Goal: Task Accomplishment & Management: Complete application form

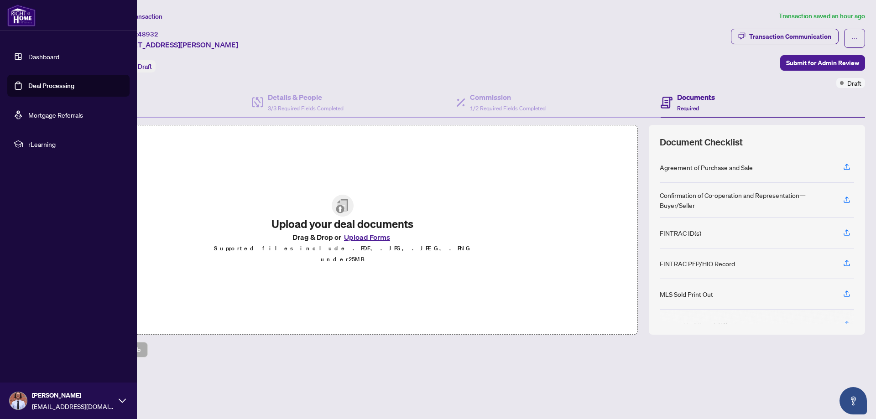
click at [33, 89] on link "Deal Processing" at bounding box center [51, 86] width 46 height 8
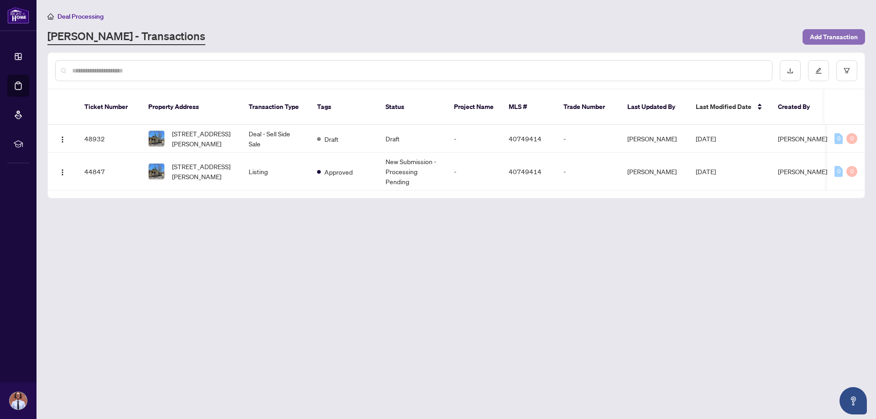
click at [821, 40] on span "Add Transaction" at bounding box center [834, 37] width 48 height 15
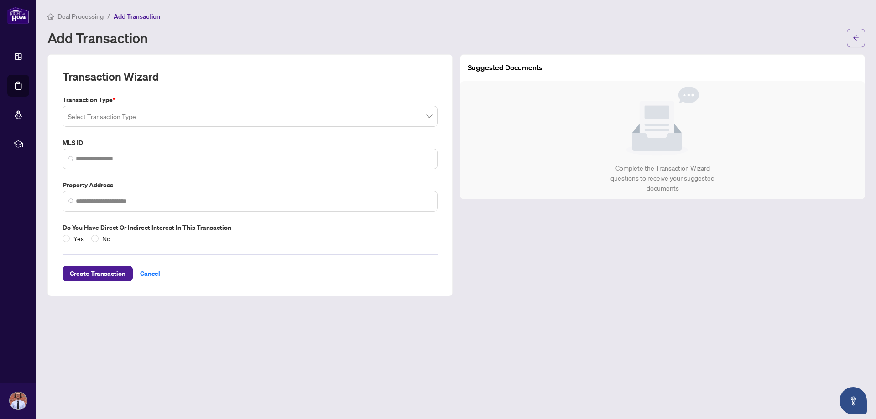
click at [177, 112] on input "search" at bounding box center [246, 118] width 356 height 20
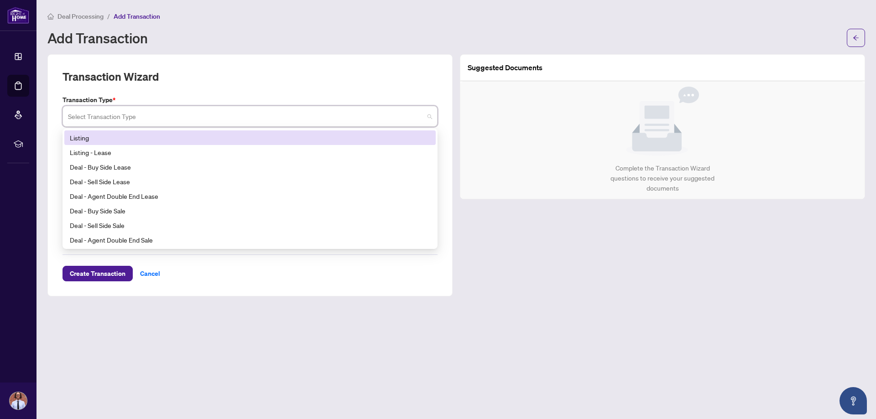
click at [135, 140] on div "Listing" at bounding box center [250, 138] width 360 height 10
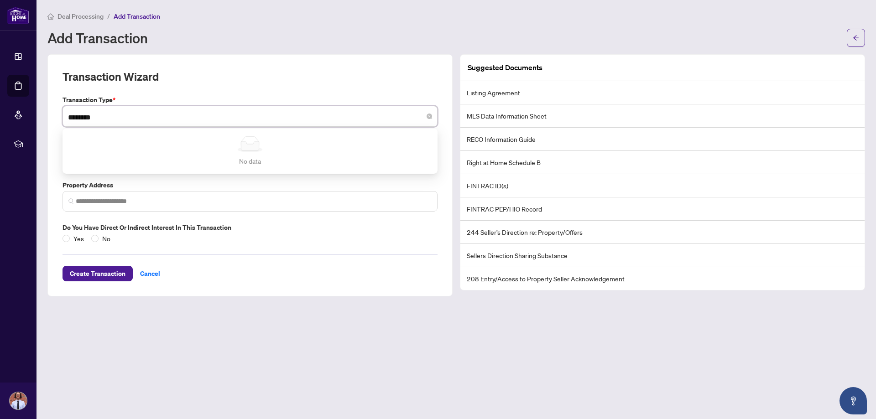
click at [83, 115] on input "********" at bounding box center [246, 118] width 356 height 20
click at [109, 109] on input "********" at bounding box center [246, 118] width 356 height 20
type input "********"
click at [137, 95] on label "Transaction Type *" at bounding box center [250, 100] width 375 height 10
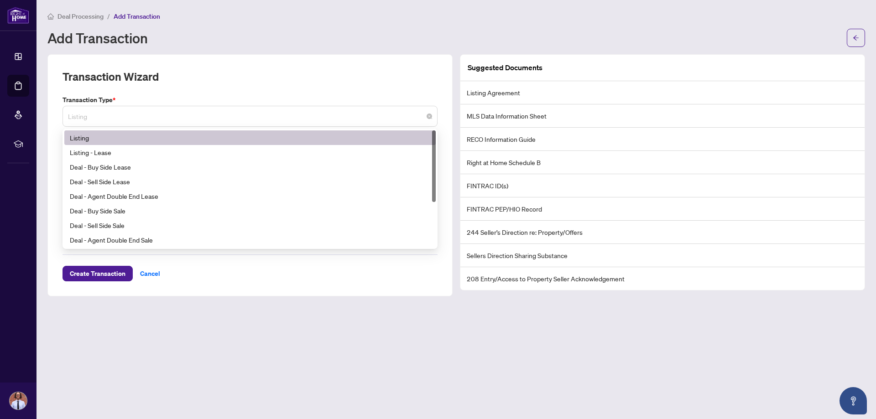
click at [104, 109] on span "Listing" at bounding box center [250, 116] width 364 height 17
click at [93, 136] on div "Listing" at bounding box center [250, 138] width 360 height 10
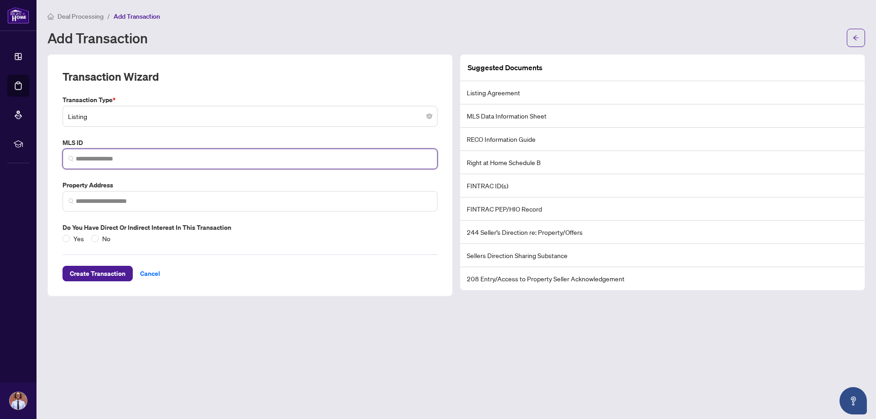
click at [90, 154] on input "search" at bounding box center [254, 159] width 356 height 10
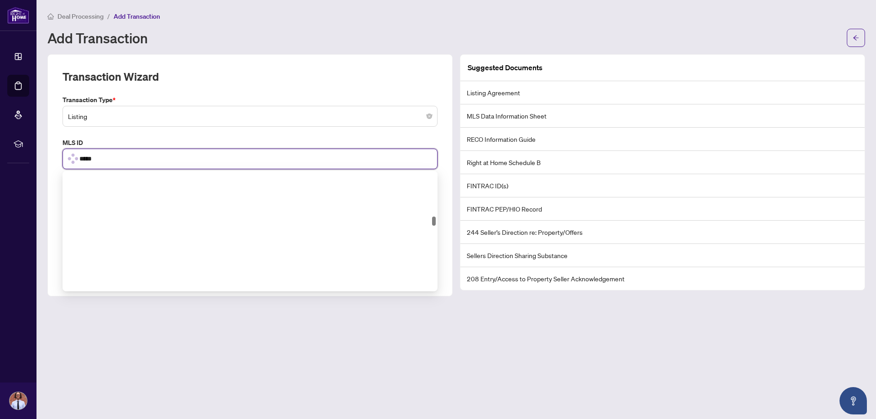
scroll to position [603, 0]
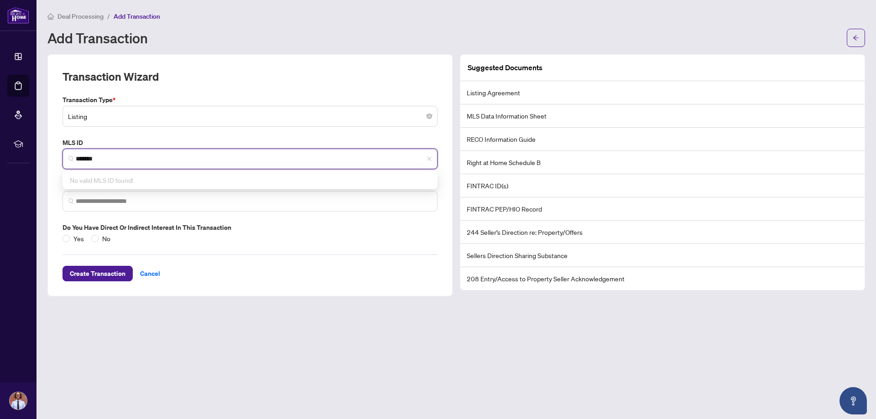
click at [91, 156] on input "*******" at bounding box center [254, 159] width 356 height 10
click at [94, 158] on input "*******" at bounding box center [254, 159] width 356 height 10
click at [92, 160] on input "*******" at bounding box center [254, 159] width 356 height 10
type input "********"
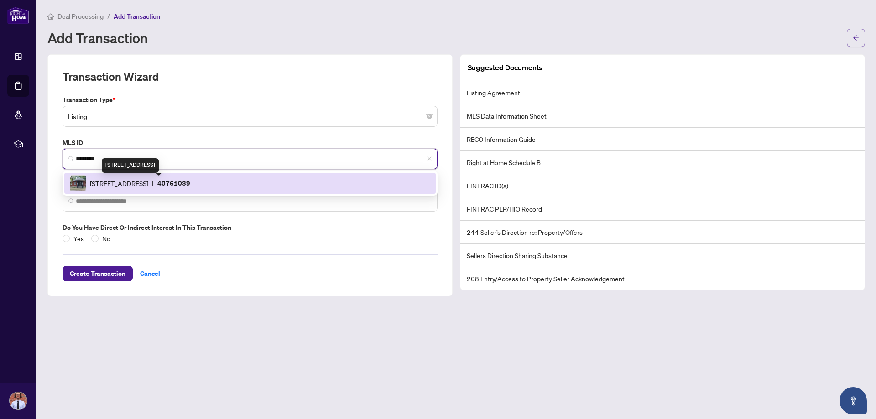
click at [126, 184] on span "[STREET_ADDRESS]" at bounding box center [119, 183] width 58 height 10
type input "**********"
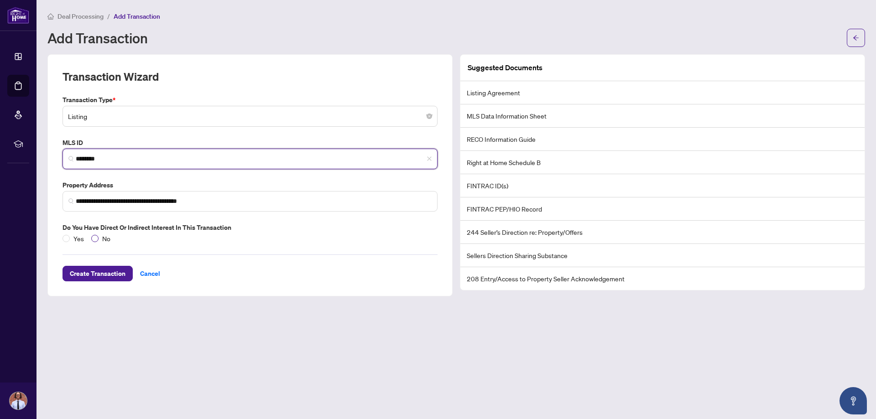
type input "********"
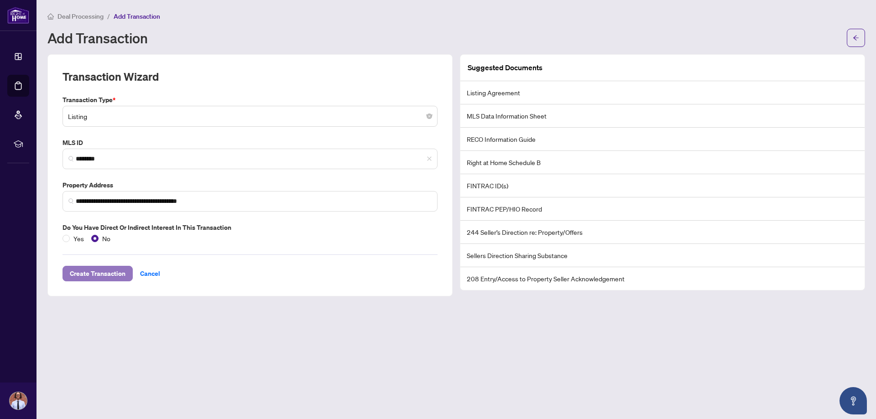
click at [95, 273] on span "Create Transaction" at bounding box center [98, 273] width 56 height 15
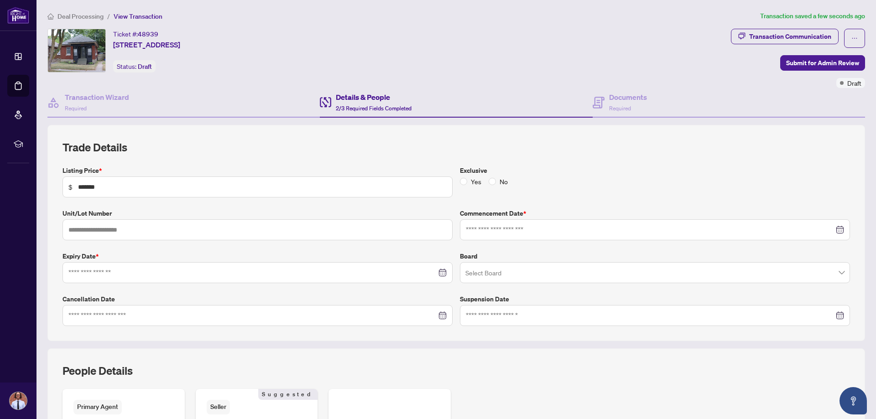
type input "**********"
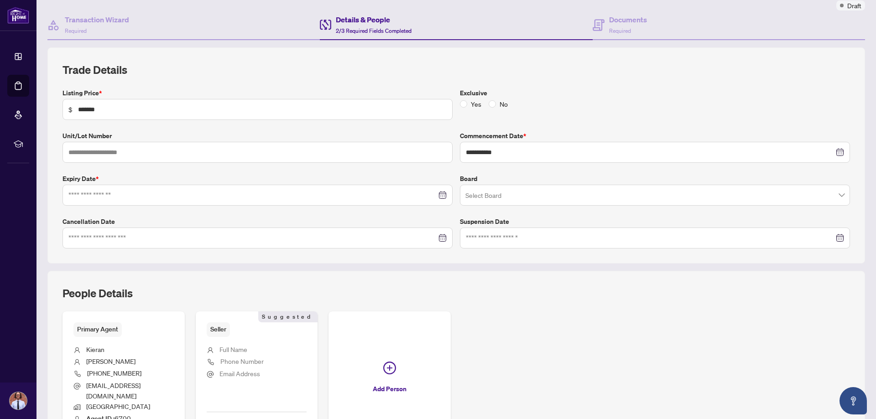
scroll to position [91, 0]
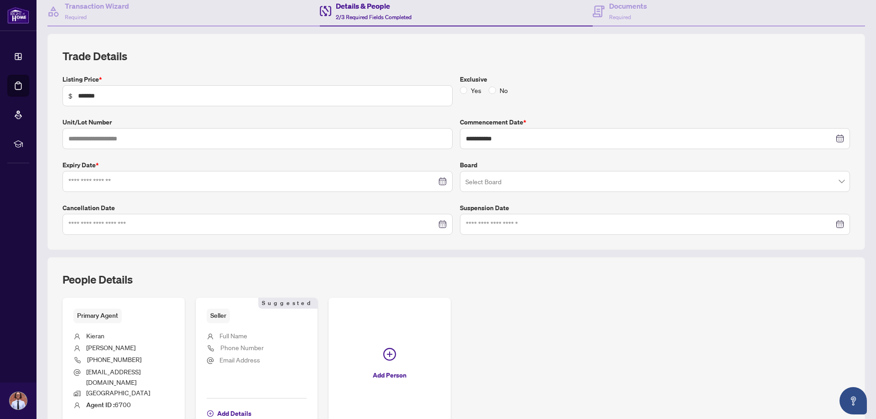
click at [437, 182] on div at bounding box center [257, 182] width 378 height 10
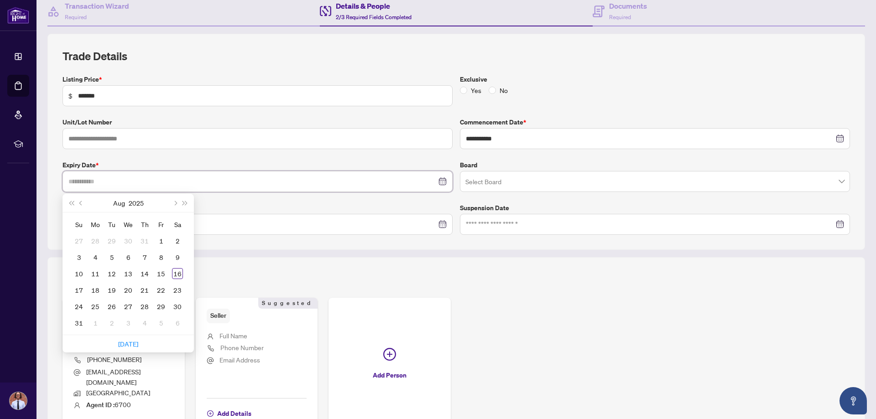
type input "**********"
click at [176, 203] on span "Next month (PageDown)" at bounding box center [174, 203] width 5 height 5
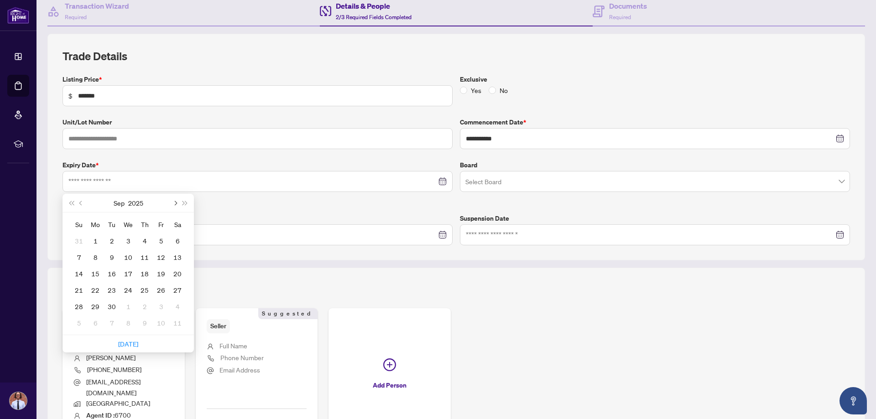
click at [176, 203] on span "Next month (PageDown)" at bounding box center [174, 203] width 5 height 5
type input "**********"
click at [163, 308] on div "28" at bounding box center [161, 306] width 11 height 11
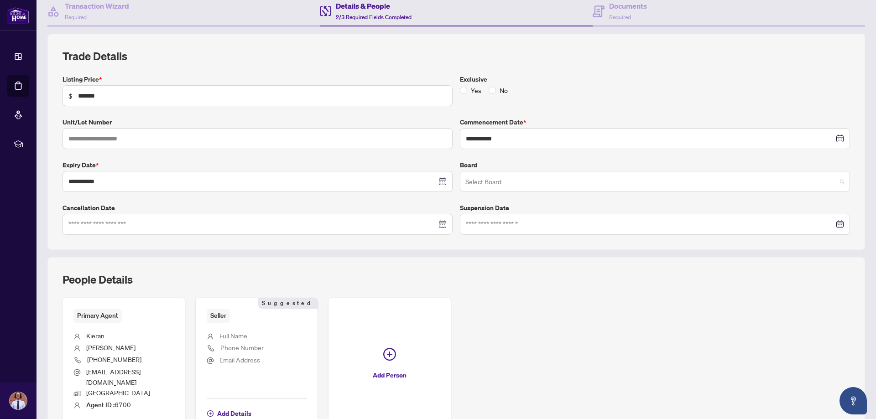
click at [597, 181] on input "search" at bounding box center [650, 183] width 371 height 20
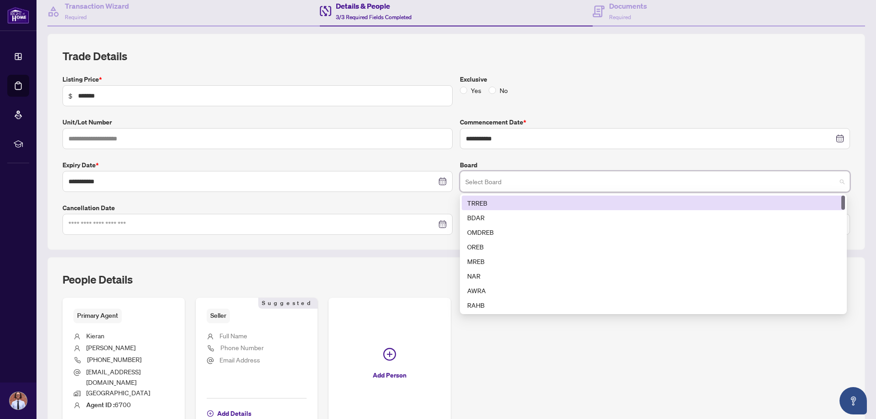
click at [479, 203] on div "TRREB" at bounding box center [653, 203] width 372 height 10
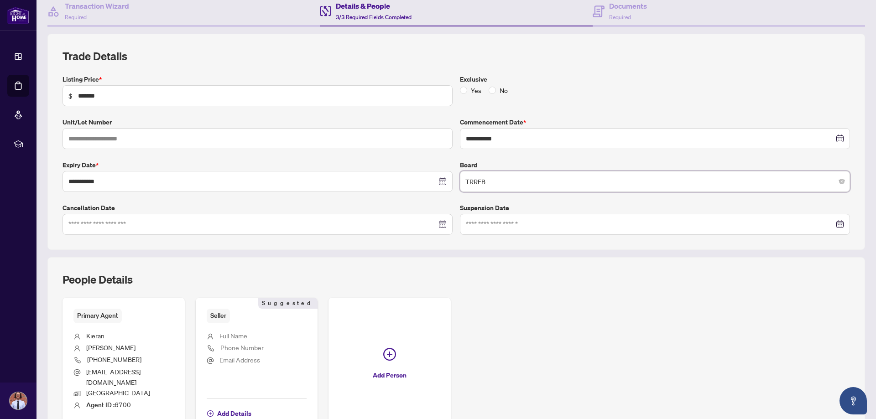
click at [526, 313] on div "Primary Agent [PERSON_NAME] [PHONE_NUMBER] [EMAIL_ADDRESS][DOMAIN_NAME] Burling…" at bounding box center [456, 365] width 787 height 135
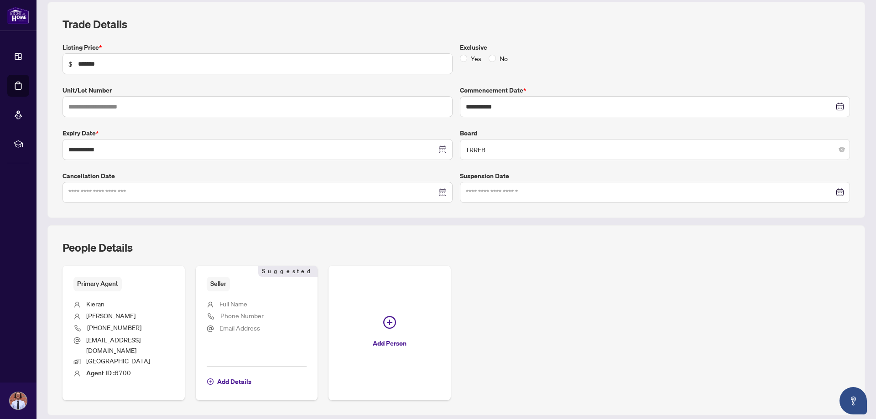
scroll to position [137, 0]
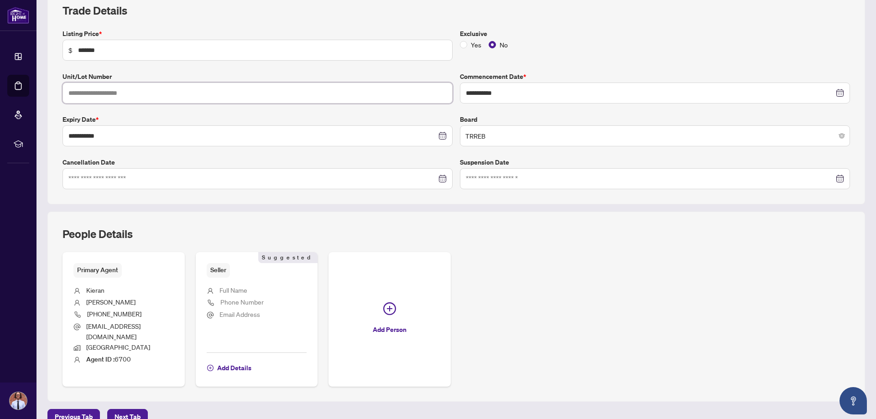
click at [81, 95] on input "text" at bounding box center [258, 93] width 390 height 21
click at [136, 67] on div "**********" at bounding box center [456, 109] width 795 height 161
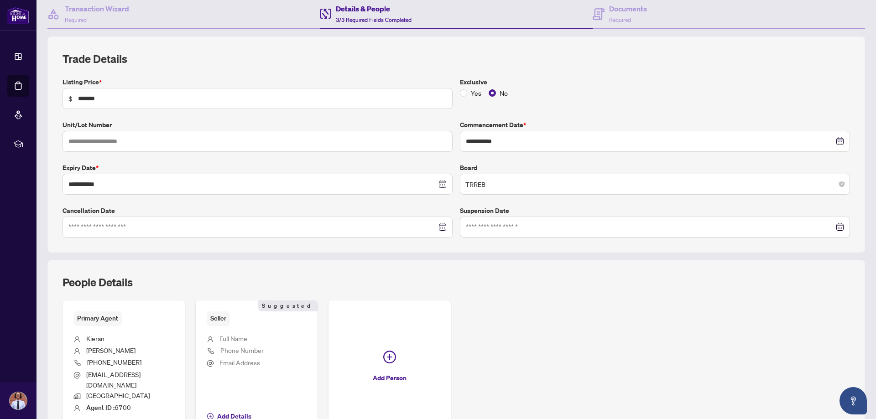
scroll to position [91, 0]
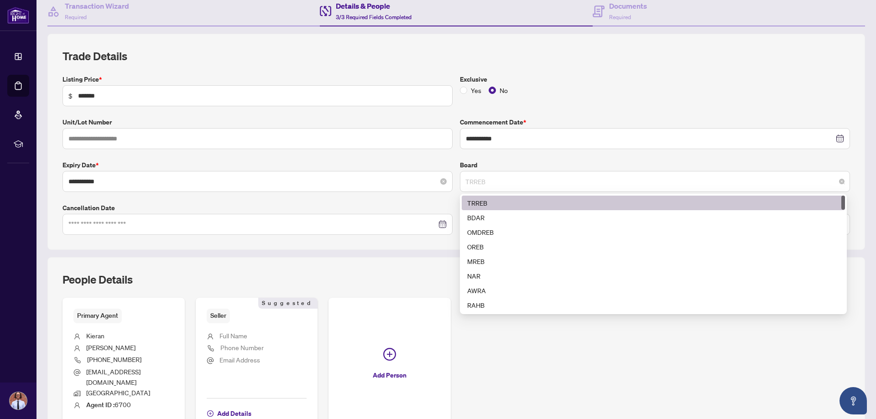
drag, startPoint x: 500, startPoint y: 184, endPoint x: 448, endPoint y: 185, distance: 52.0
click at [448, 185] on div "**********" at bounding box center [456, 154] width 795 height 161
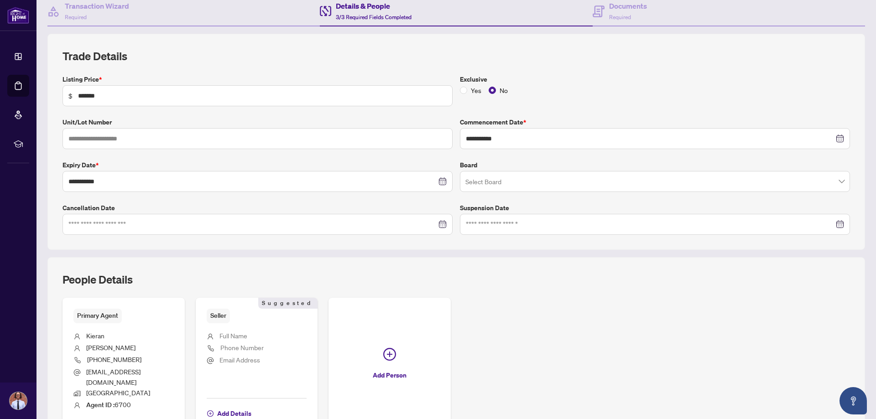
click at [634, 322] on div "Primary Agent [PERSON_NAME] [PHONE_NUMBER] [EMAIL_ADDRESS][DOMAIN_NAME] Burling…" at bounding box center [456, 365] width 787 height 135
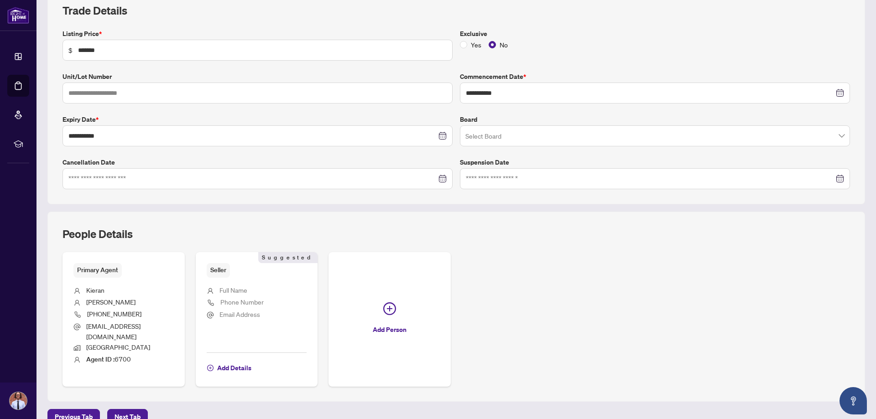
scroll to position [176, 0]
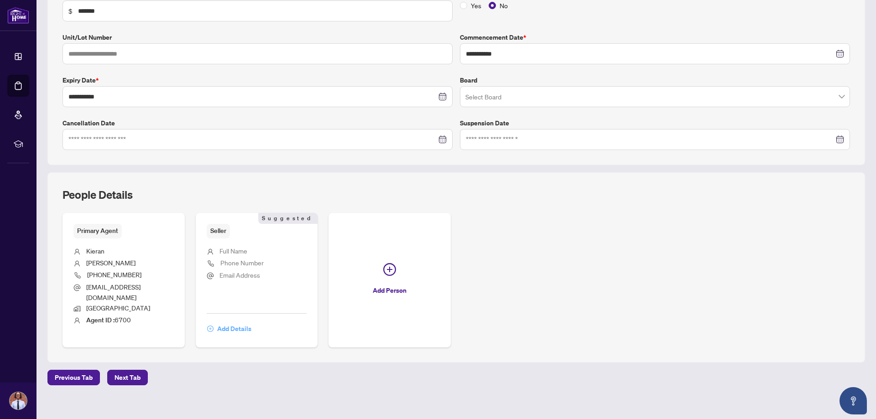
click at [229, 322] on span "Add Details" at bounding box center [234, 329] width 34 height 15
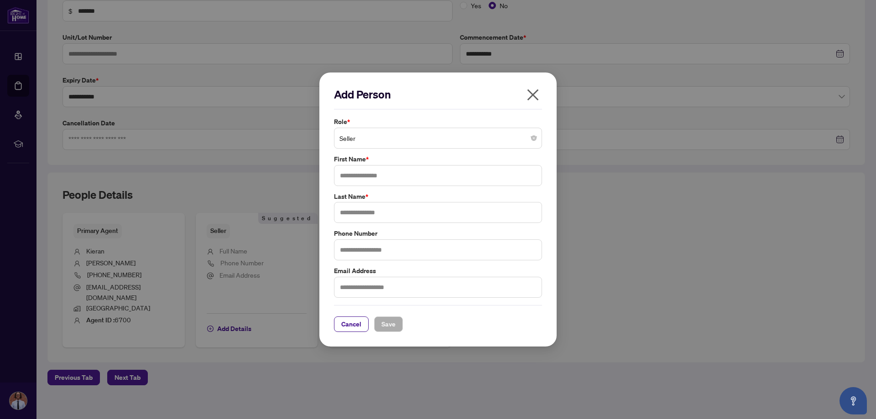
click at [375, 136] on span "Seller" at bounding box center [437, 138] width 197 height 17
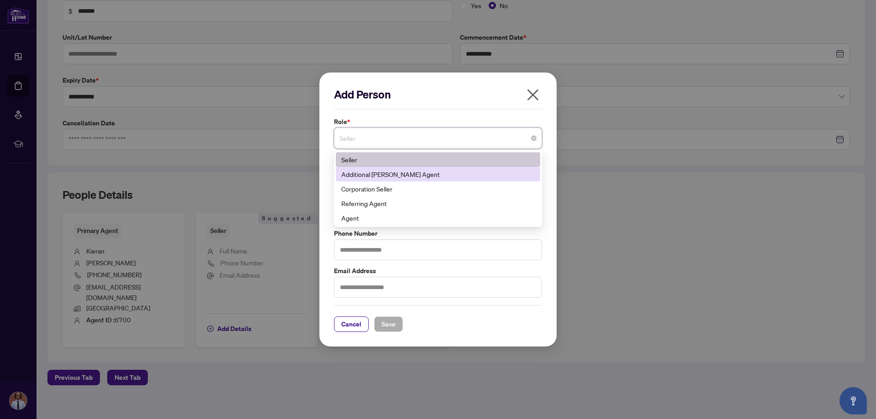
click at [323, 145] on div "Add Person Role * Seller 1 10 141 Seller Additional [PERSON_NAME] Agent Corpora…" at bounding box center [437, 210] width 237 height 275
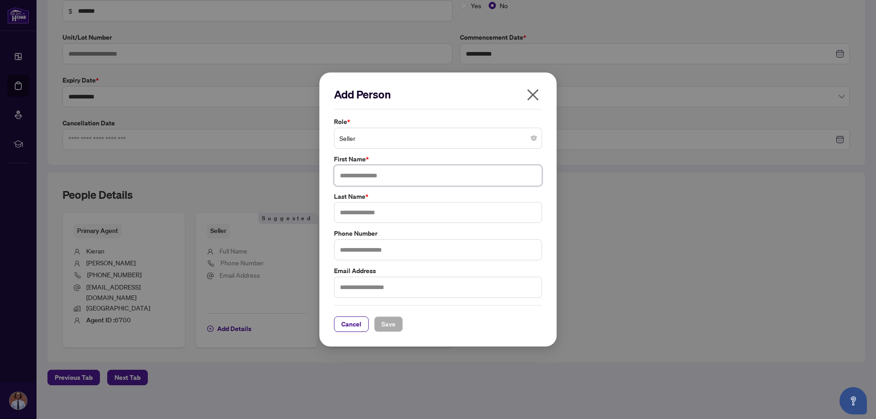
click at [359, 177] on input "text" at bounding box center [438, 175] width 208 height 21
type input "******"
type input "********"
click at [399, 245] on input "text" at bounding box center [438, 250] width 208 height 21
click at [403, 240] on input "text" at bounding box center [438, 250] width 208 height 21
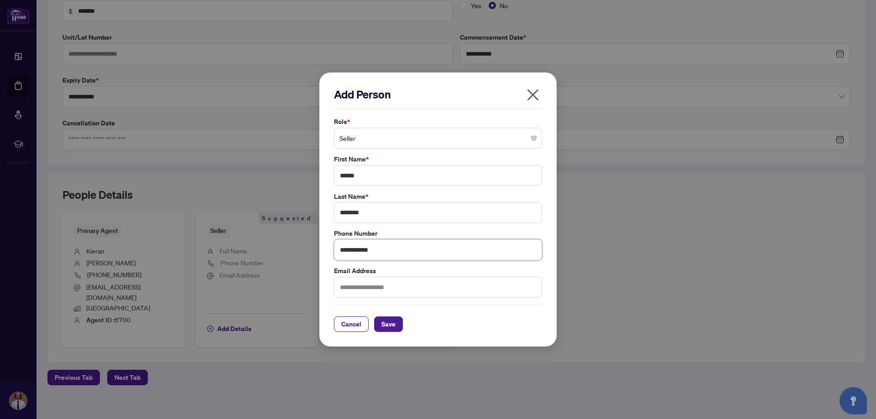
type input "**********"
click at [413, 278] on input "text" at bounding box center [438, 287] width 208 height 21
type input "**********"
click at [386, 321] on span "Save" at bounding box center [388, 324] width 14 height 15
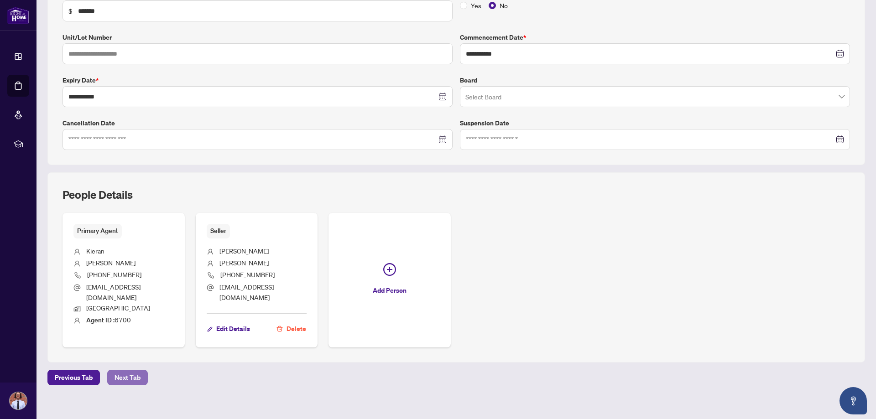
click at [122, 370] on span "Next Tab" at bounding box center [128, 377] width 26 height 15
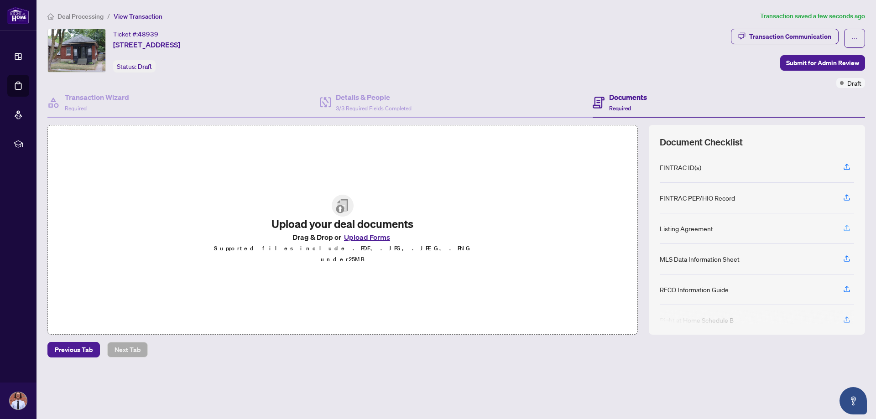
click at [846, 226] on icon "button" at bounding box center [847, 228] width 8 height 8
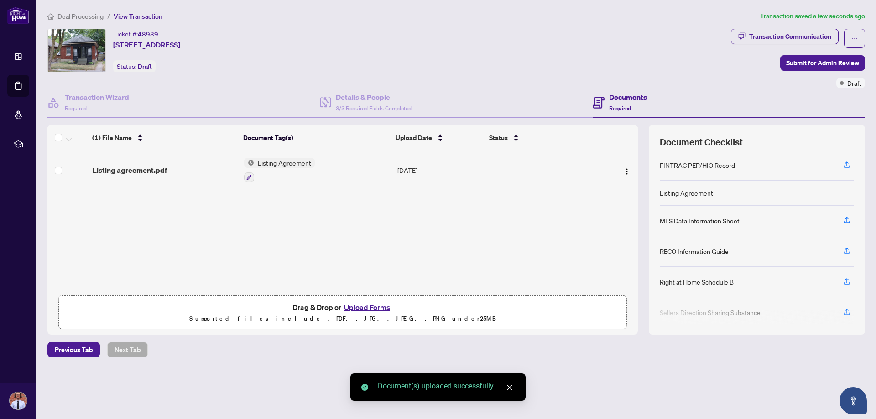
scroll to position [46, 0]
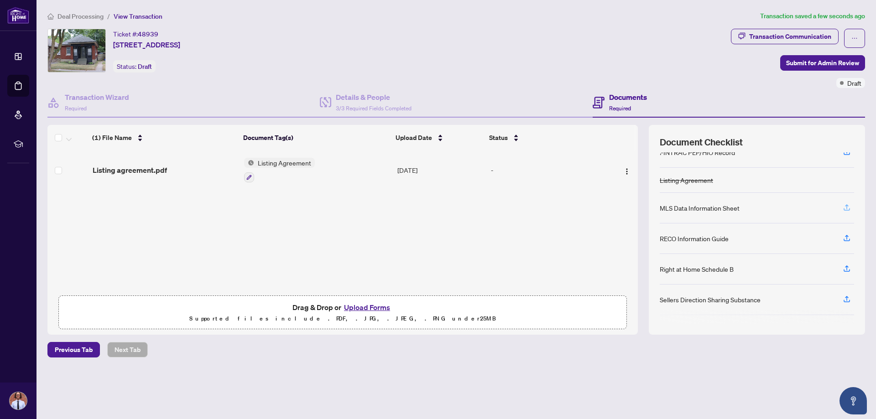
click at [845, 208] on icon "button" at bounding box center [847, 207] width 8 height 8
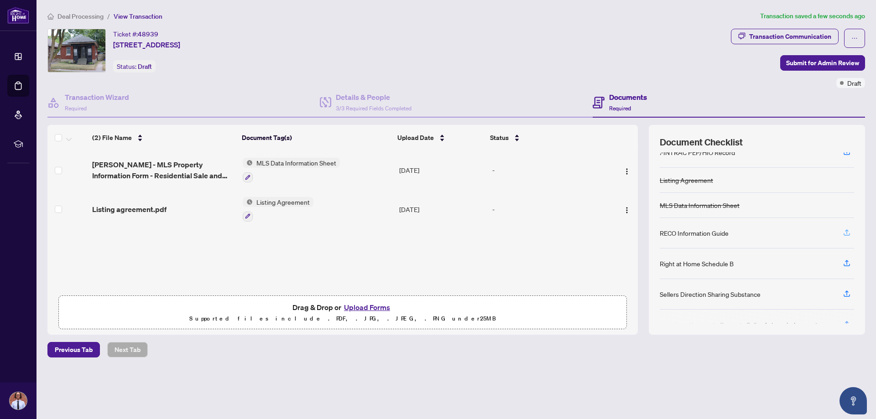
click at [846, 232] on icon "button" at bounding box center [847, 233] width 8 height 8
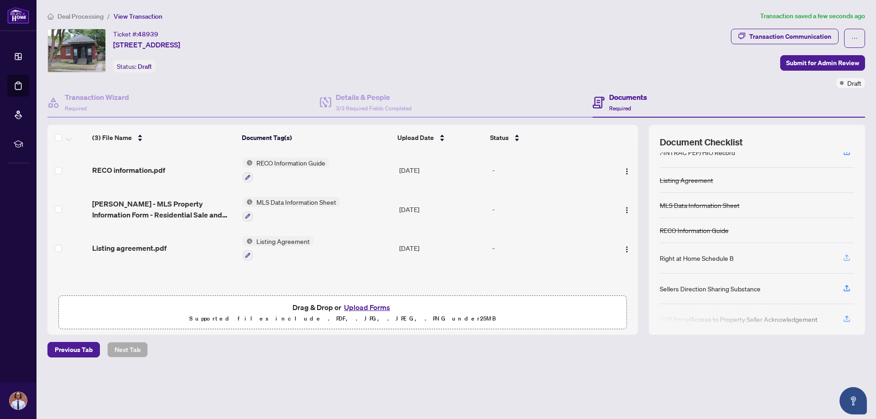
click at [847, 260] on icon "button" at bounding box center [847, 259] width 6 height 2
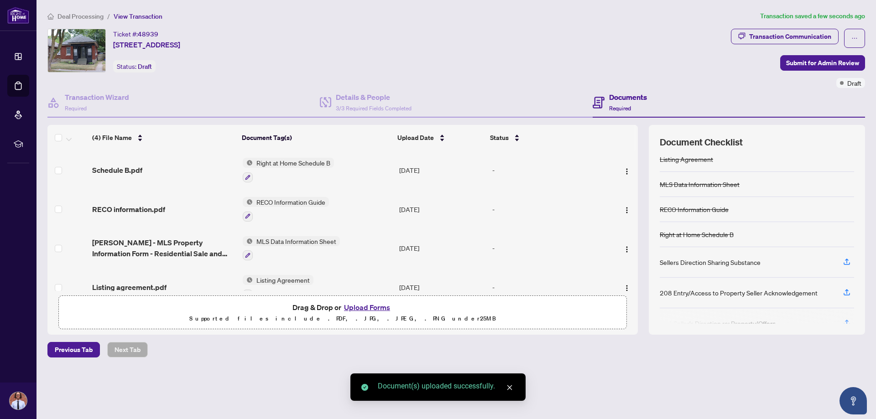
scroll to position [85, 0]
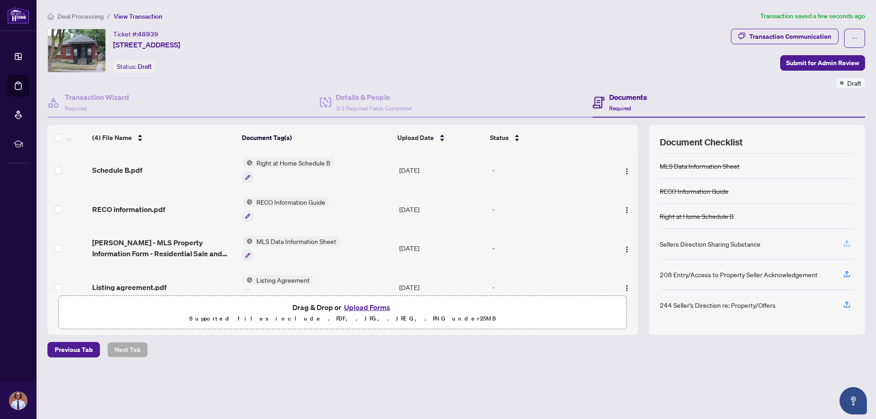
click at [845, 248] on span "button" at bounding box center [847, 244] width 8 height 15
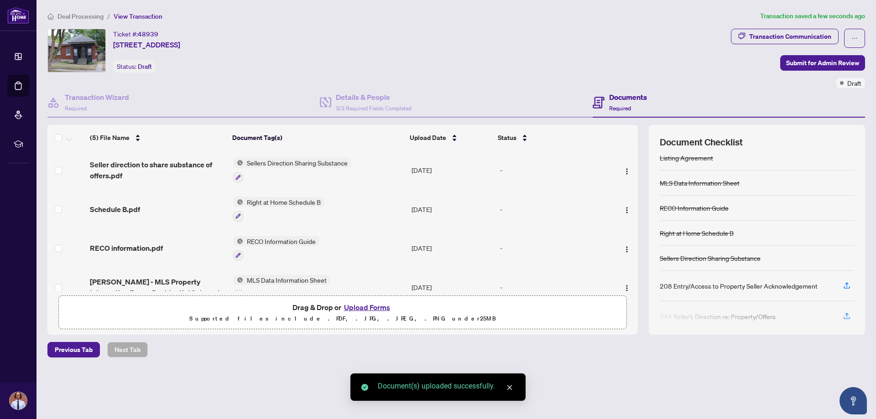
scroll to position [79, 0]
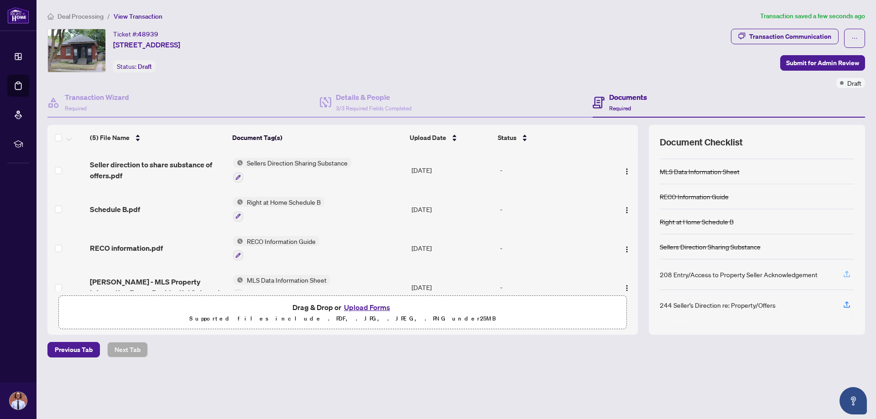
click at [846, 275] on icon "button" at bounding box center [847, 274] width 8 height 8
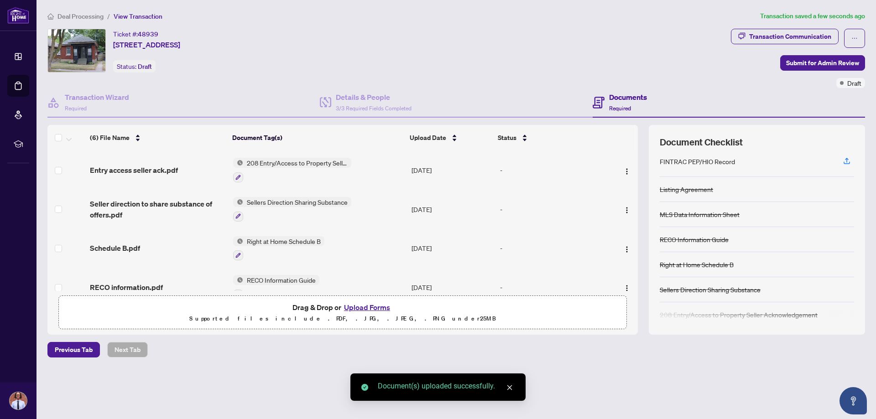
scroll to position [74, 0]
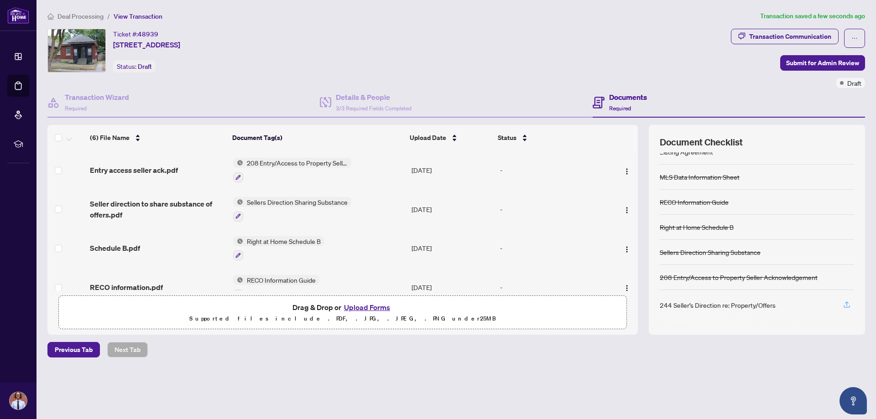
click at [846, 304] on icon "button" at bounding box center [847, 305] width 8 height 8
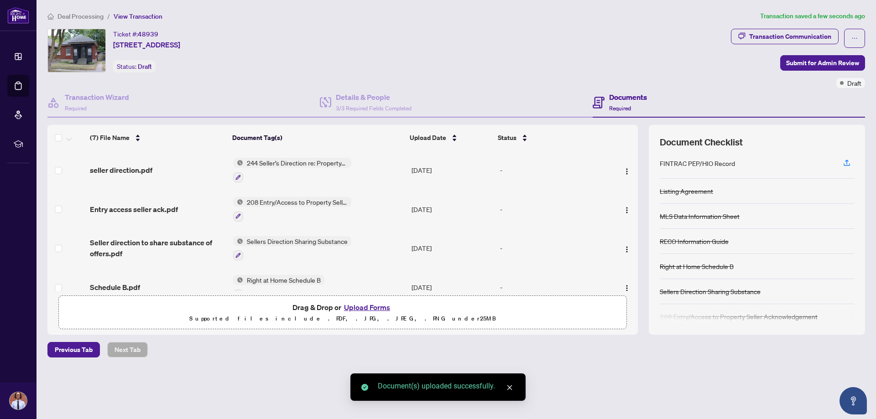
scroll to position [0, 0]
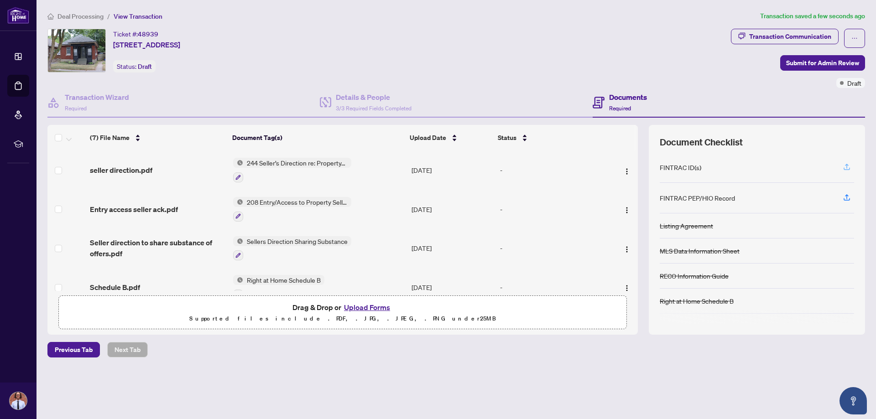
click at [849, 166] on icon "button" at bounding box center [847, 167] width 8 height 8
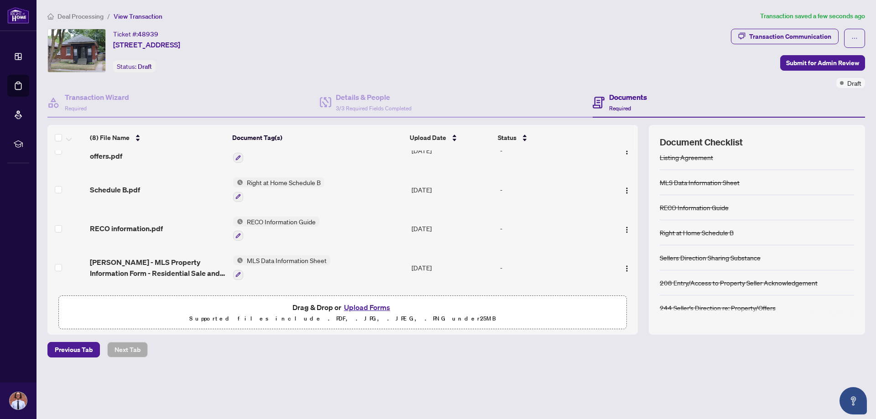
scroll to position [174, 0]
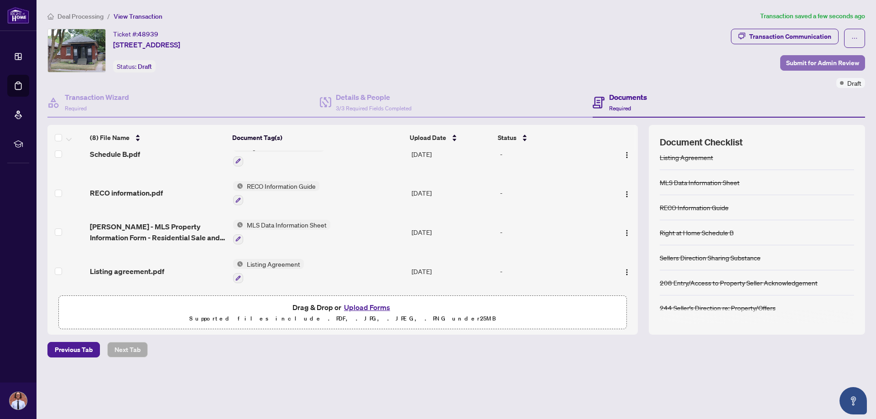
click at [814, 60] on span "Submit for Admin Review" at bounding box center [822, 63] width 73 height 15
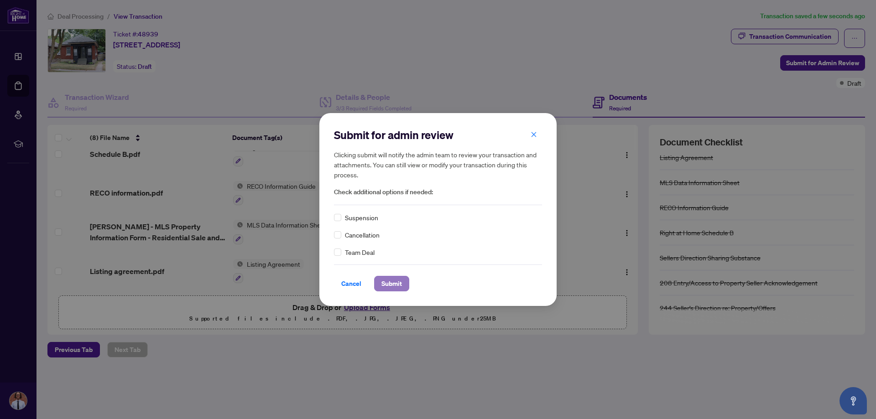
click at [391, 284] on span "Submit" at bounding box center [391, 283] width 21 height 15
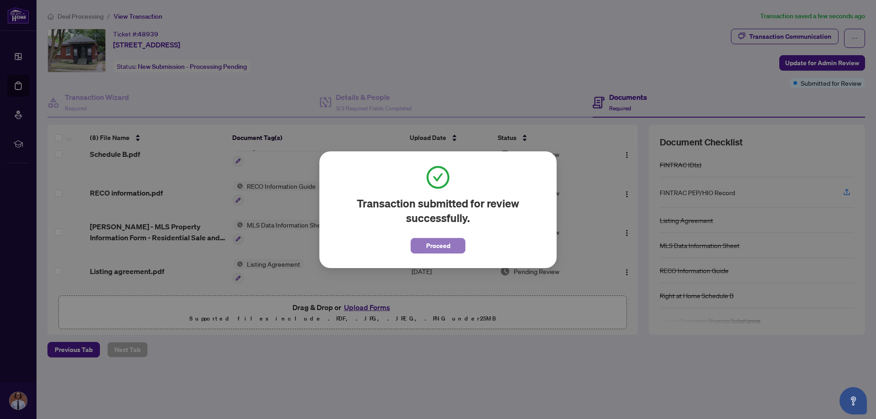
click at [438, 242] on span "Proceed" at bounding box center [438, 246] width 24 height 15
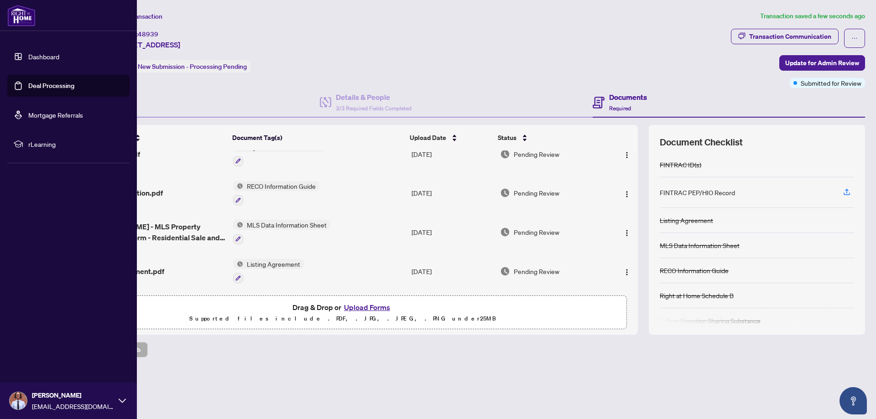
click at [36, 86] on link "Deal Processing" at bounding box center [51, 86] width 46 height 8
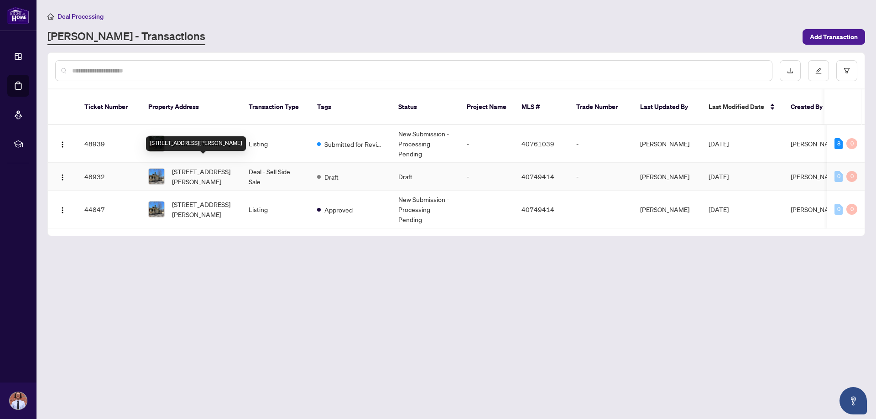
click at [209, 170] on span "[STREET_ADDRESS][PERSON_NAME]" at bounding box center [203, 177] width 62 height 20
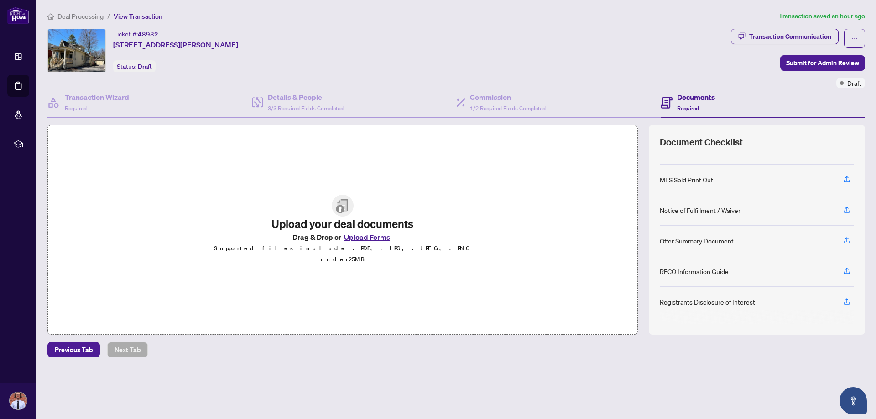
scroll to position [96, 0]
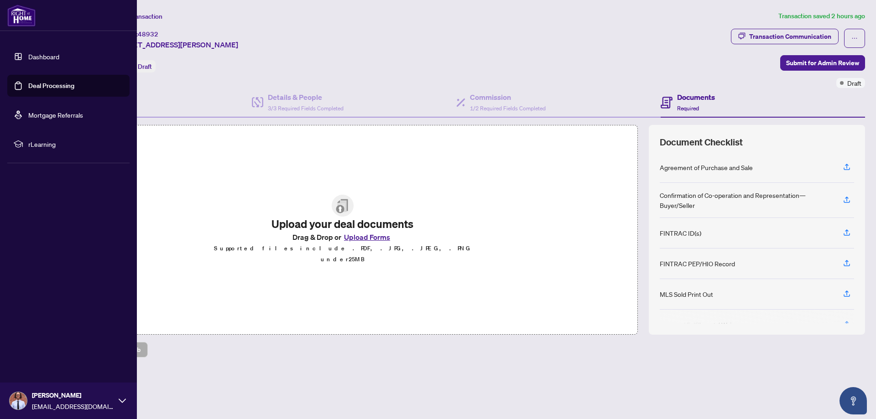
click at [50, 83] on link "Deal Processing" at bounding box center [51, 86] width 46 height 8
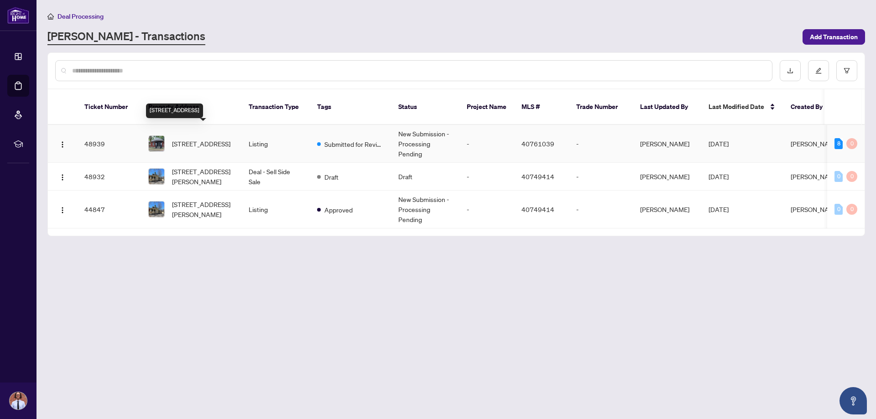
click at [199, 139] on span "[STREET_ADDRESS]" at bounding box center [201, 144] width 58 height 10
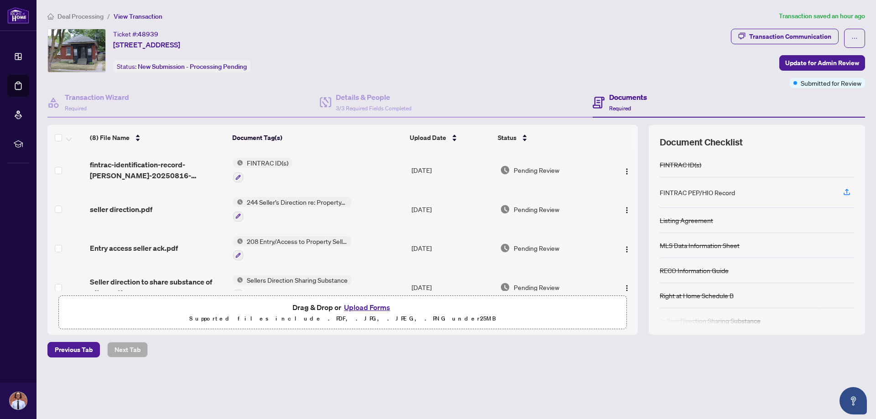
click at [365, 306] on button "Upload Forms" at bounding box center [367, 308] width 52 height 12
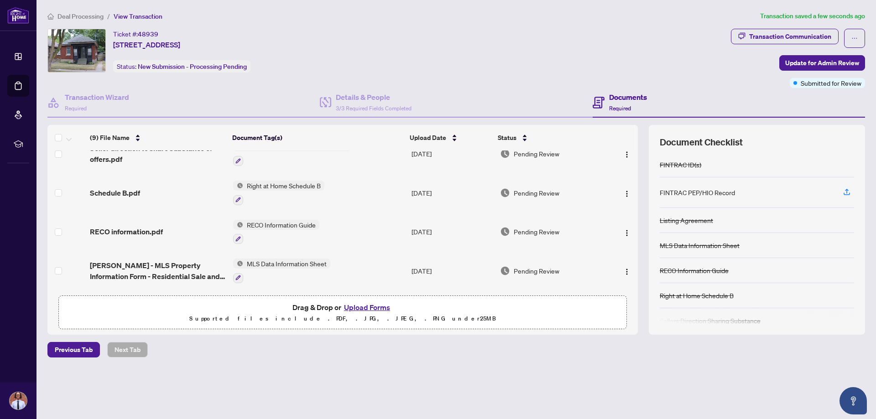
scroll to position [210, 0]
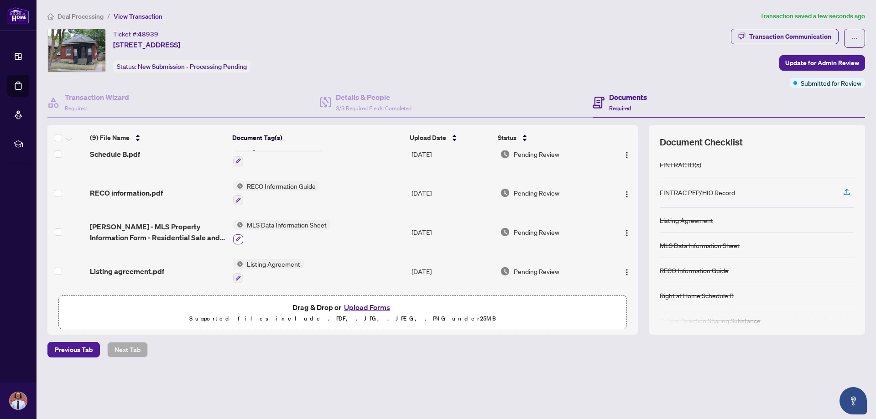
click at [235, 236] on icon "button" at bounding box center [237, 238] width 5 height 5
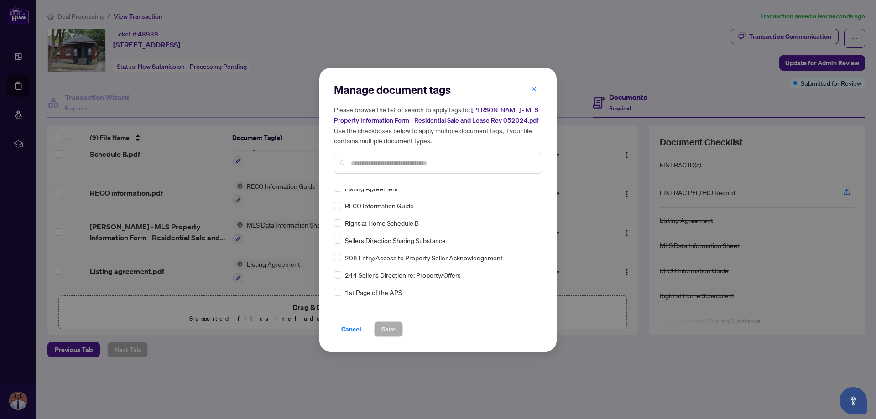
scroll to position [0, 0]
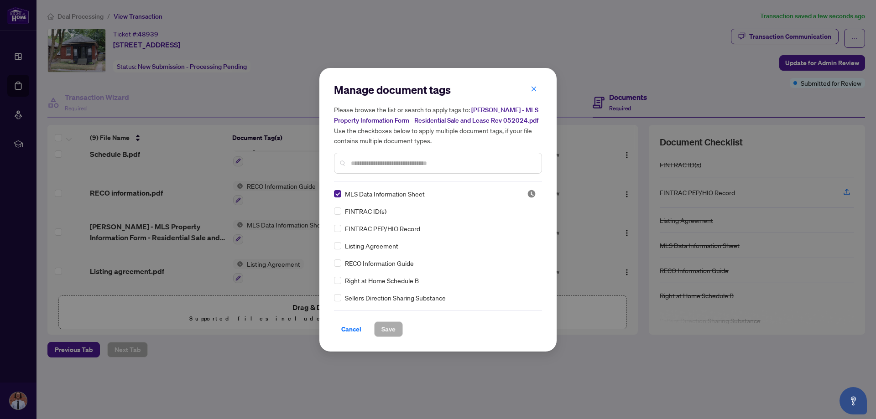
click at [412, 195] on span "MLS Data Information Sheet" at bounding box center [385, 194] width 80 height 10
click at [532, 87] on icon "close" at bounding box center [533, 89] width 5 height 5
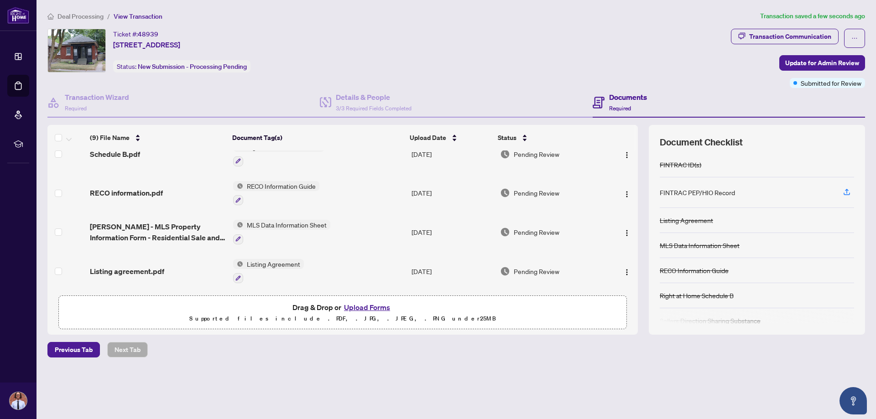
click at [127, 270] on span "Listing agreement.pdf" at bounding box center [127, 271] width 74 height 11
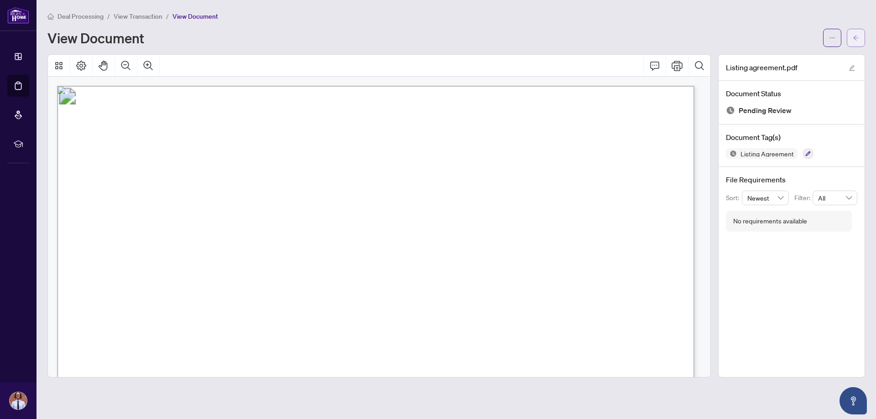
click at [857, 32] on span "button" at bounding box center [856, 38] width 6 height 15
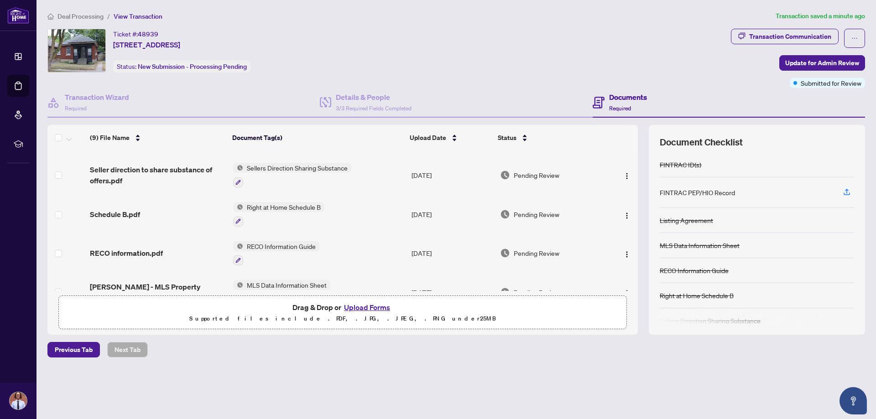
scroll to position [210, 0]
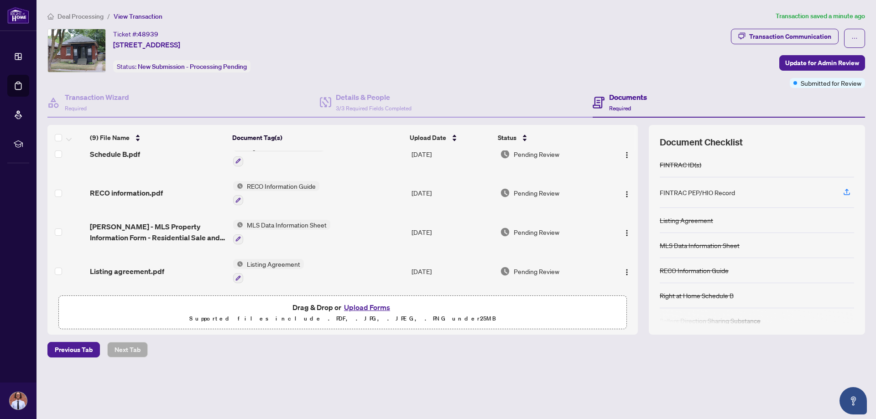
click at [271, 224] on span "MLS Data Information Sheet" at bounding box center [286, 225] width 87 height 10
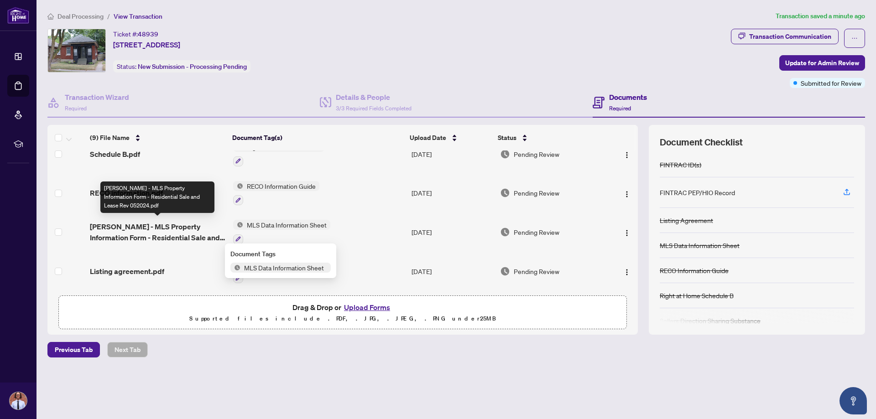
click at [168, 231] on span "[PERSON_NAME] - MLS Property Information Form - Residential Sale and Lease Rev …" at bounding box center [157, 232] width 135 height 22
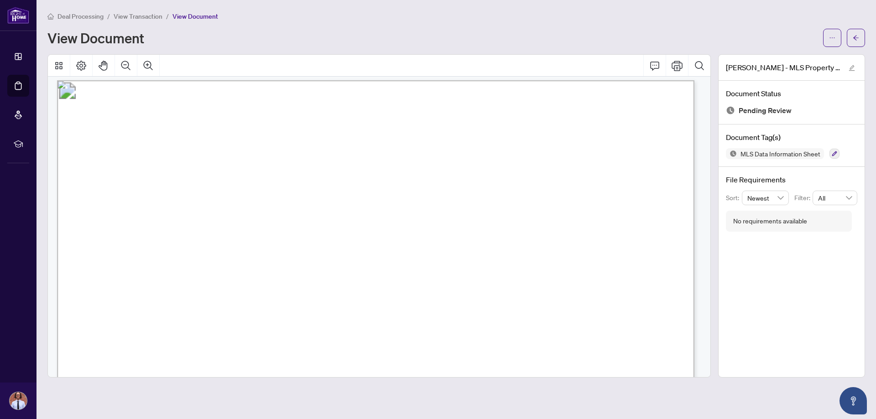
scroll to position [1688, 0]
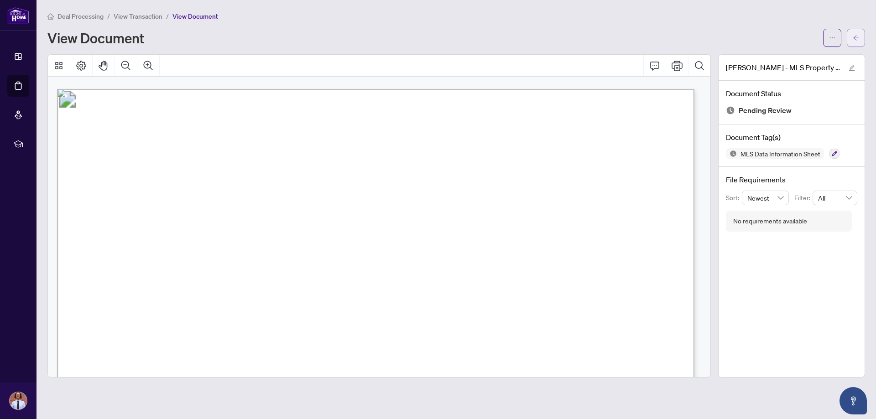
click at [856, 36] on icon "arrow-left" at bounding box center [856, 38] width 6 height 6
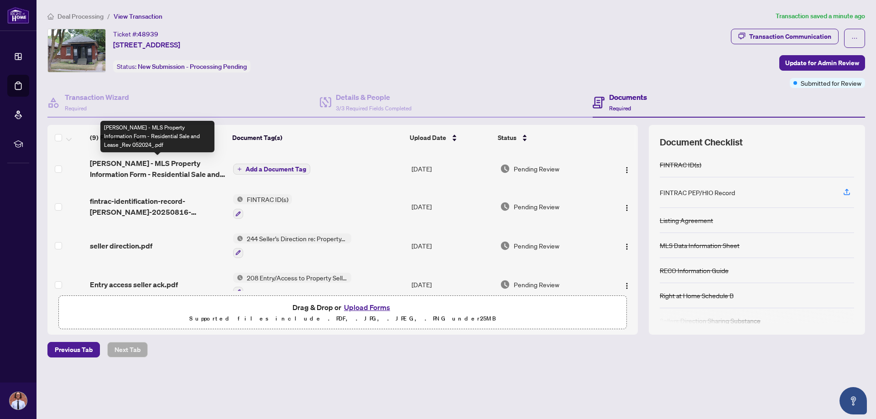
click at [162, 172] on span "[PERSON_NAME] - MLS Property Information Form - Residential Sale and Lease _Rev…" at bounding box center [157, 169] width 135 height 22
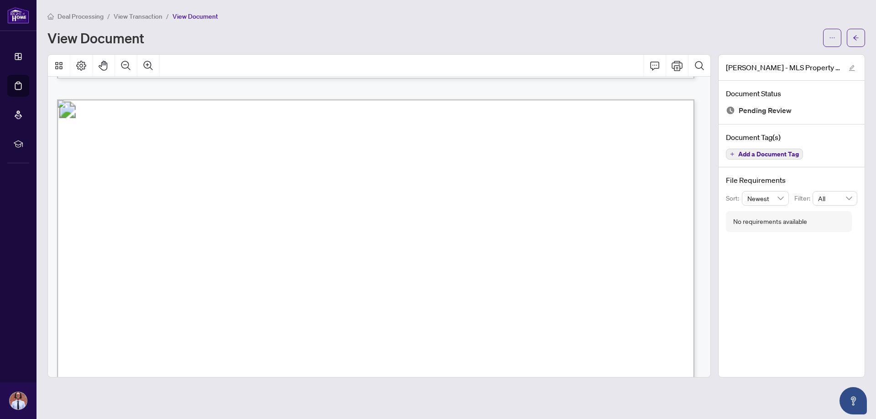
scroll to position [1688, 0]
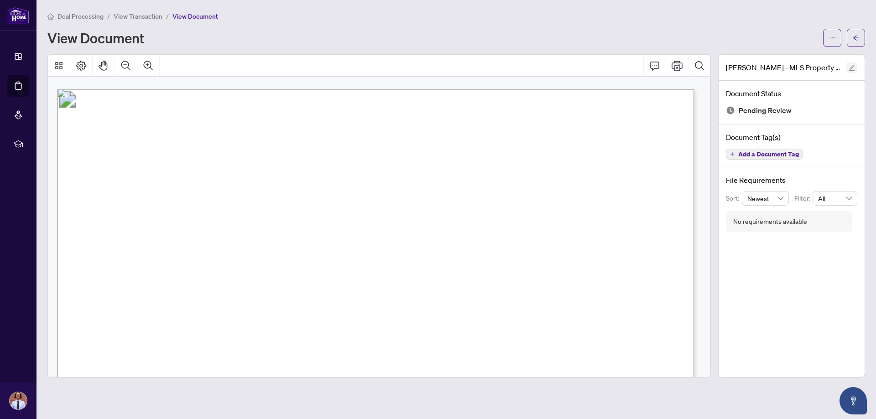
click at [851, 66] on icon "edit" at bounding box center [852, 68] width 6 height 6
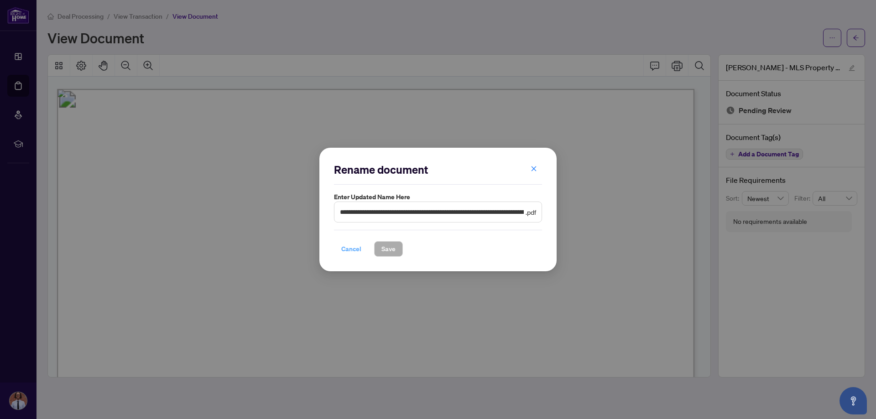
click at [349, 246] on span "Cancel" at bounding box center [351, 249] width 20 height 15
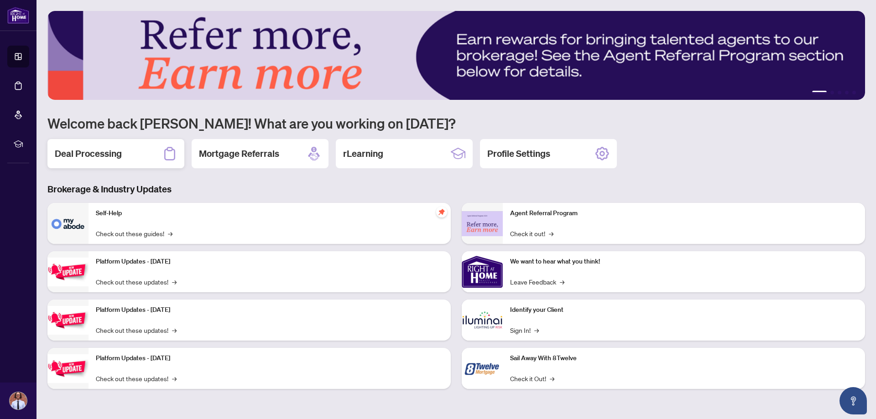
click at [116, 153] on h2 "Deal Processing" at bounding box center [88, 153] width 67 height 13
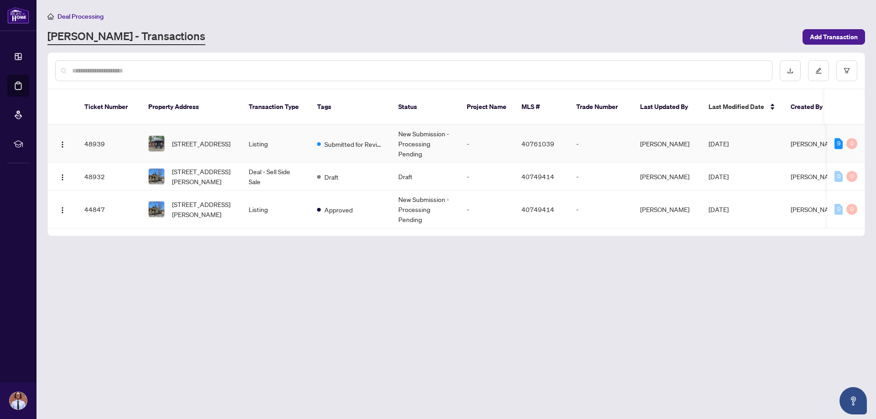
click at [302, 131] on td "Listing" at bounding box center [275, 144] width 68 height 38
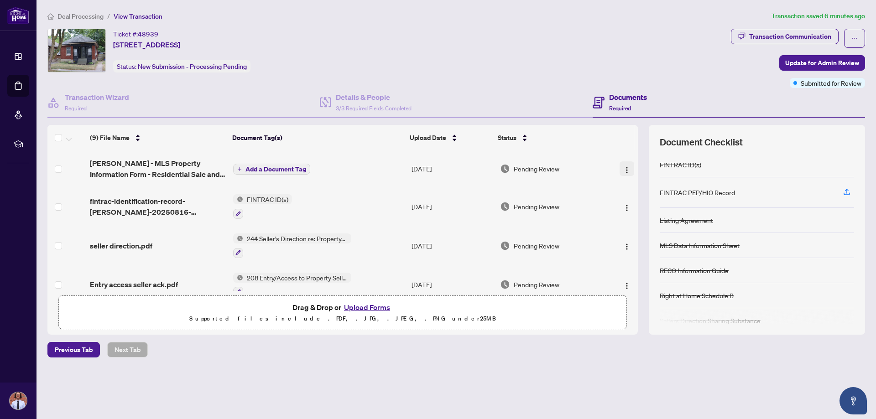
click at [625, 170] on img "button" at bounding box center [626, 170] width 7 height 7
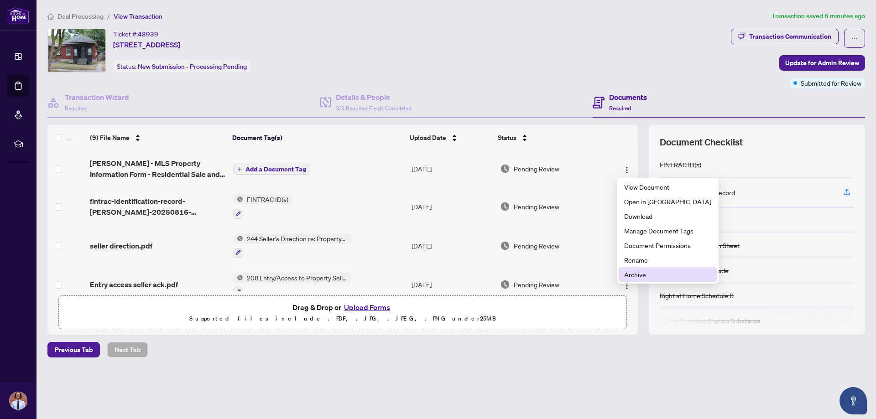
click at [624, 273] on li "Archive" at bounding box center [668, 274] width 98 height 15
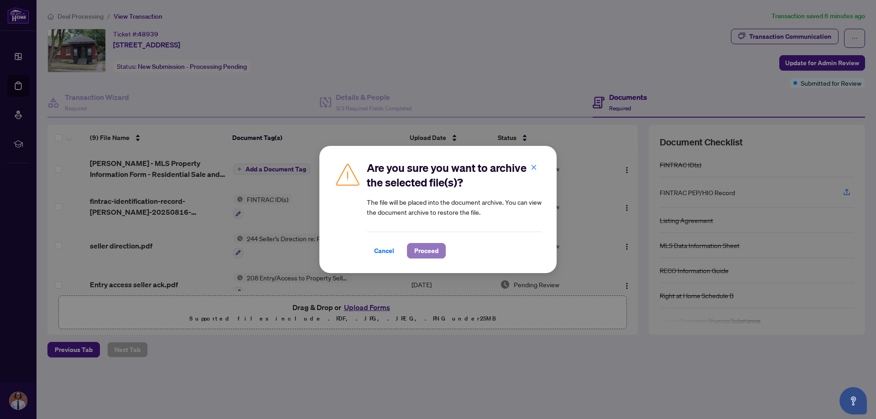
click at [419, 249] on span "Proceed" at bounding box center [426, 251] width 24 height 15
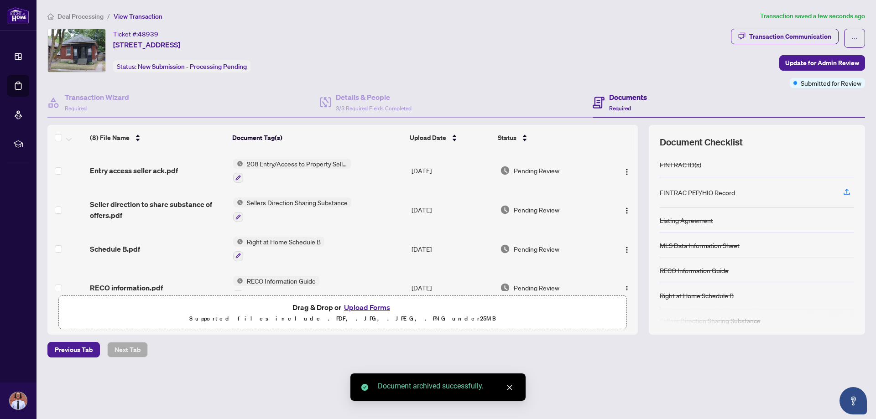
scroll to position [174, 0]
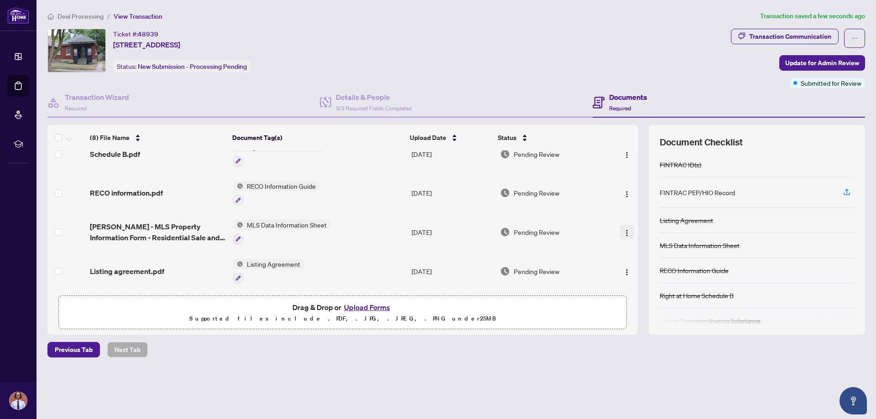
click at [623, 232] on img "button" at bounding box center [626, 232] width 7 height 7
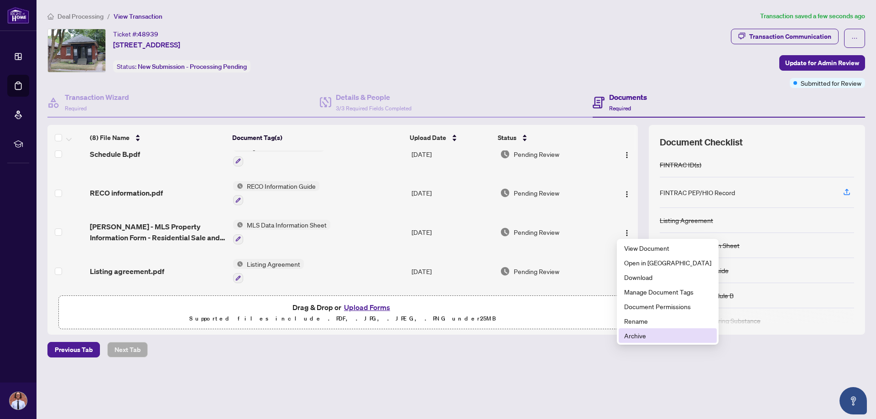
click at [630, 334] on span "Archive" at bounding box center [667, 336] width 87 height 10
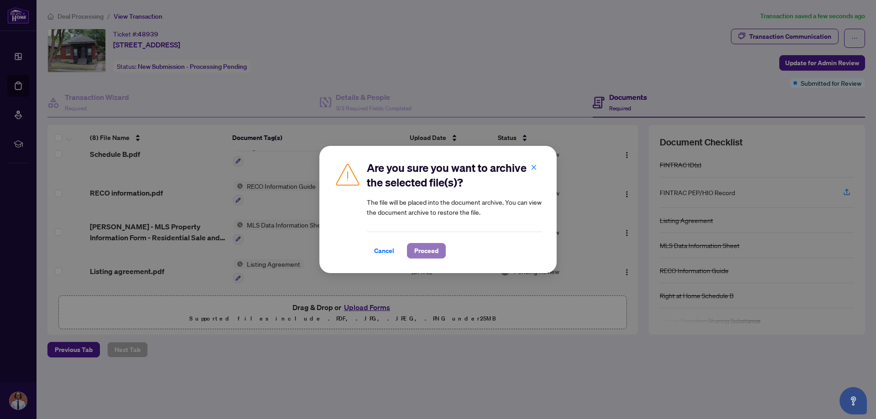
click at [429, 252] on span "Proceed" at bounding box center [426, 251] width 24 height 15
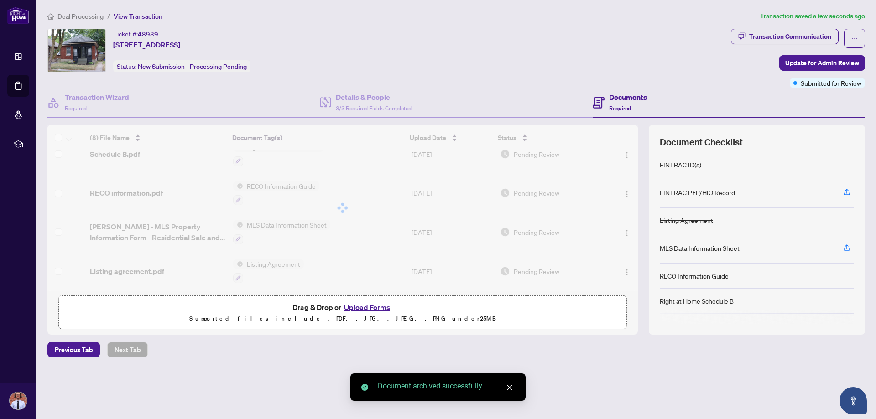
scroll to position [135, 0]
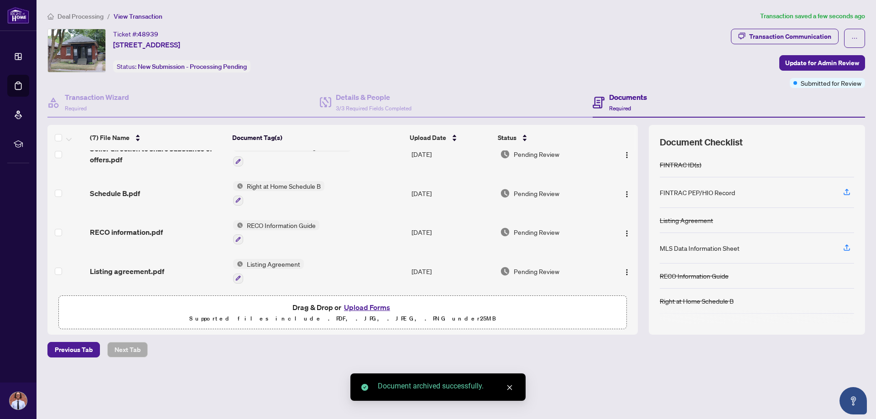
click at [367, 306] on button "Upload Forms" at bounding box center [367, 308] width 52 height 12
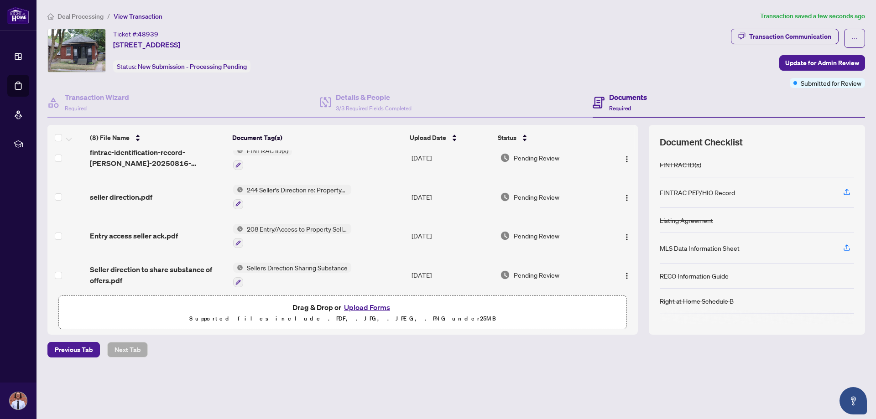
scroll to position [0, 0]
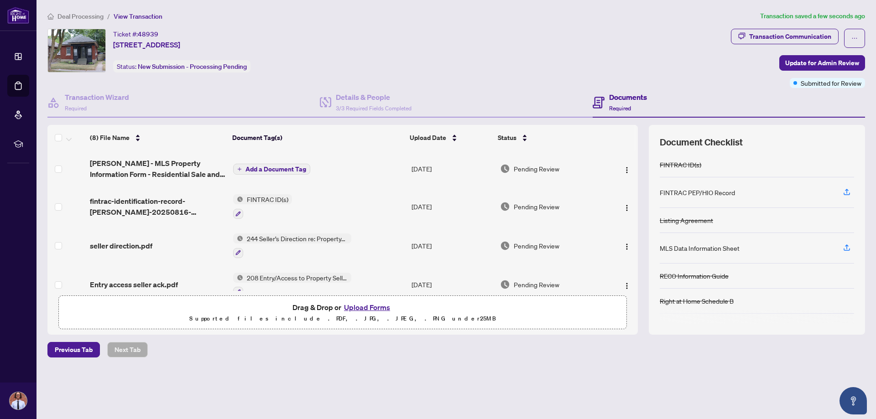
click at [270, 168] on span "Add a Document Tag" at bounding box center [275, 169] width 61 height 6
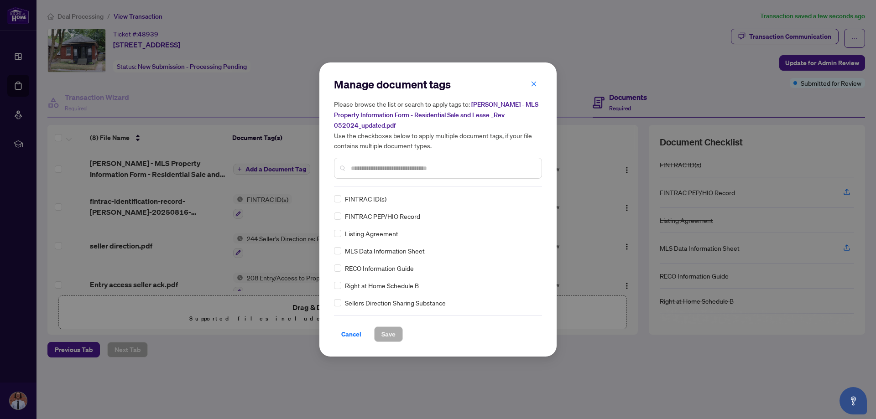
click at [401, 167] on input "text" at bounding box center [442, 168] width 183 height 10
click at [385, 336] on span "Save" at bounding box center [388, 334] width 14 height 15
